Goal: Information Seeking & Learning: Learn about a topic

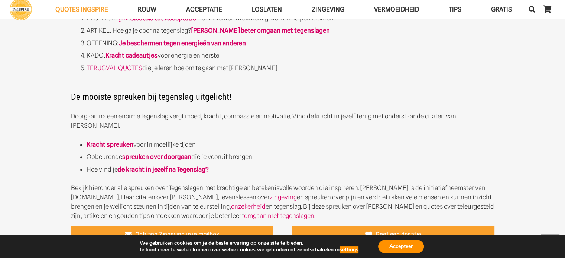
scroll to position [409, 0]
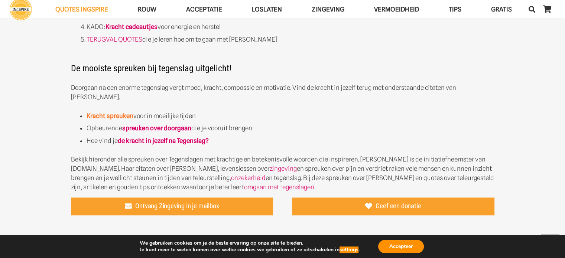
click at [118, 112] on strong "Kracht spreuken" at bounding box center [110, 115] width 47 height 7
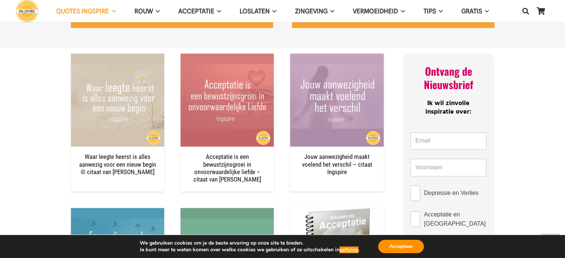
scroll to position [409, 0]
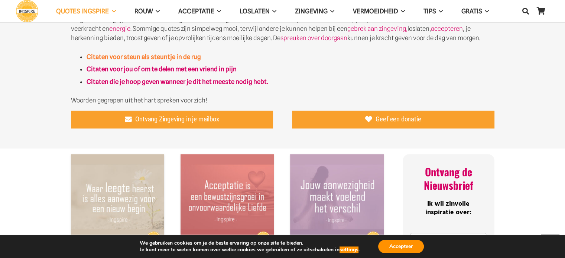
click at [121, 59] on strong "Citaten voor steun als steuntje in de rug" at bounding box center [144, 56] width 115 height 7
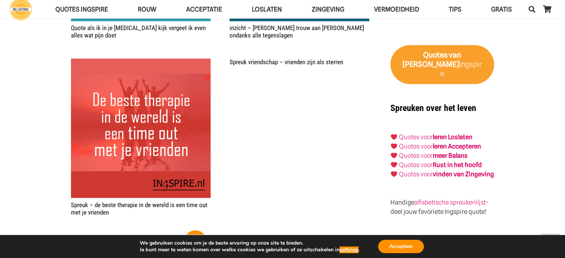
scroll to position [1153, 0]
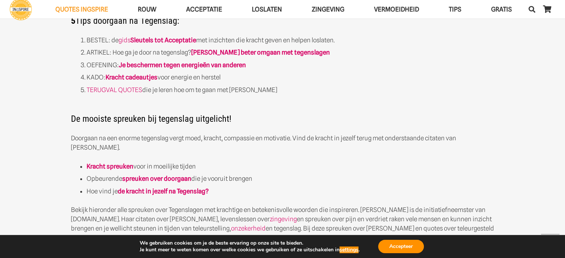
scroll to position [372, 0]
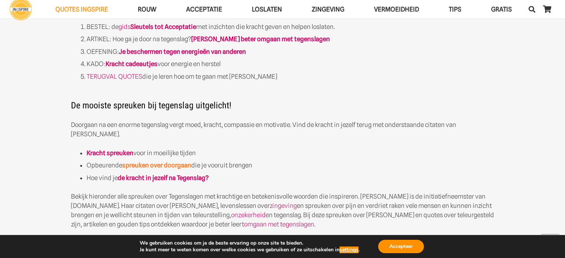
click at [165, 162] on strong "spreuken over doorgaan" at bounding box center [156, 165] width 69 height 7
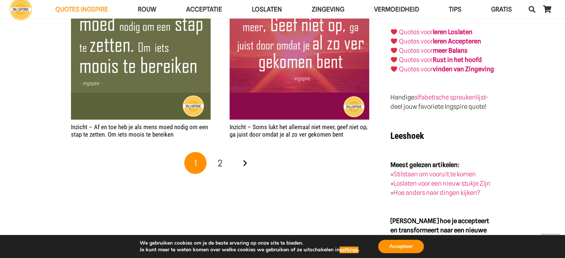
scroll to position [1301, 0]
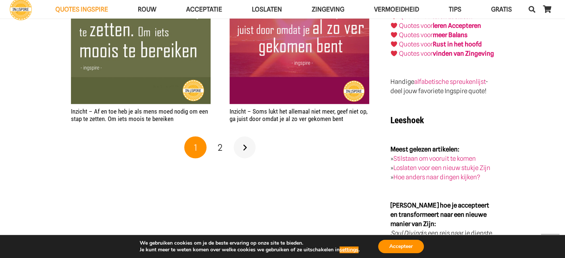
click at [245, 148] on link "Volgende" at bounding box center [245, 147] width 22 height 22
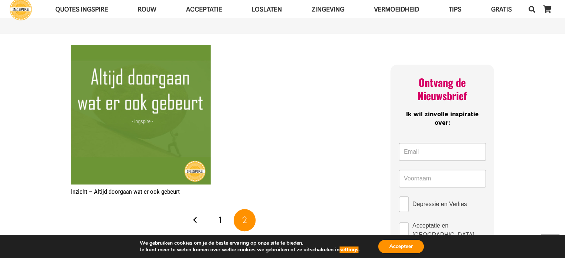
scroll to position [335, 0]
